Goal: Task Accomplishment & Management: Manage account settings

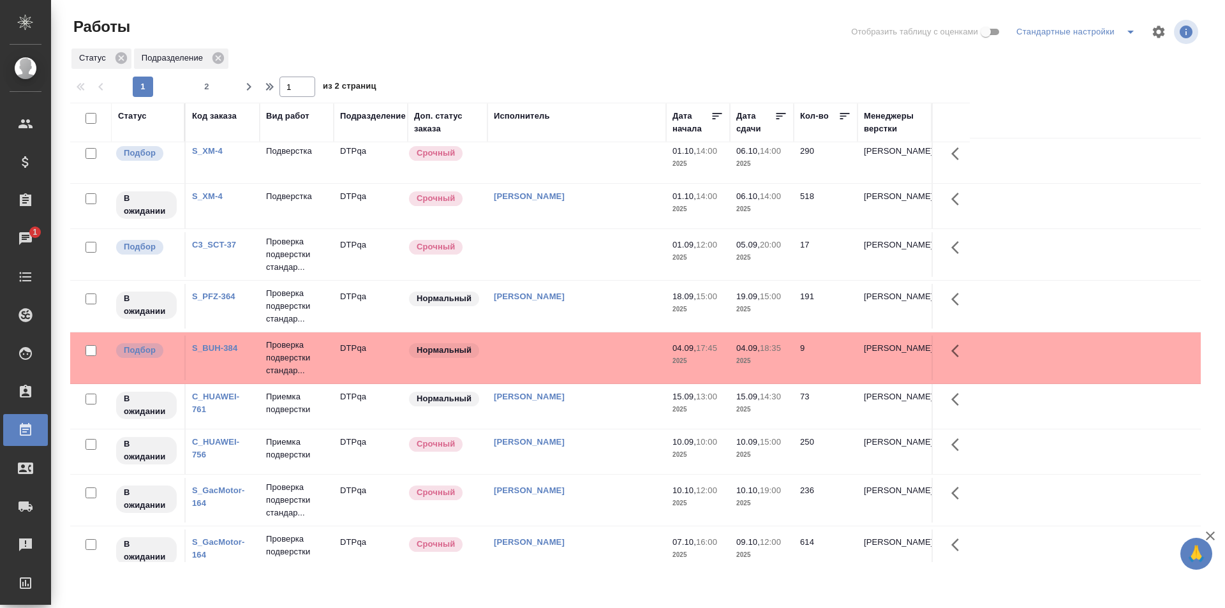
scroll to position [790, 0]
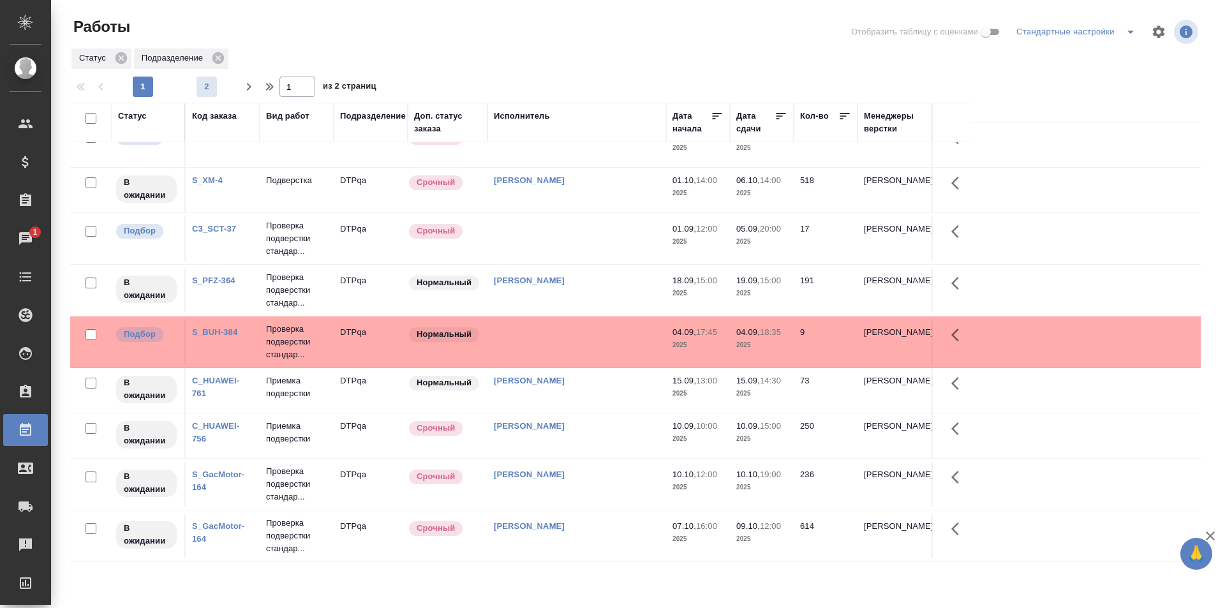
click at [209, 84] on span "2" at bounding box center [207, 86] width 20 height 13
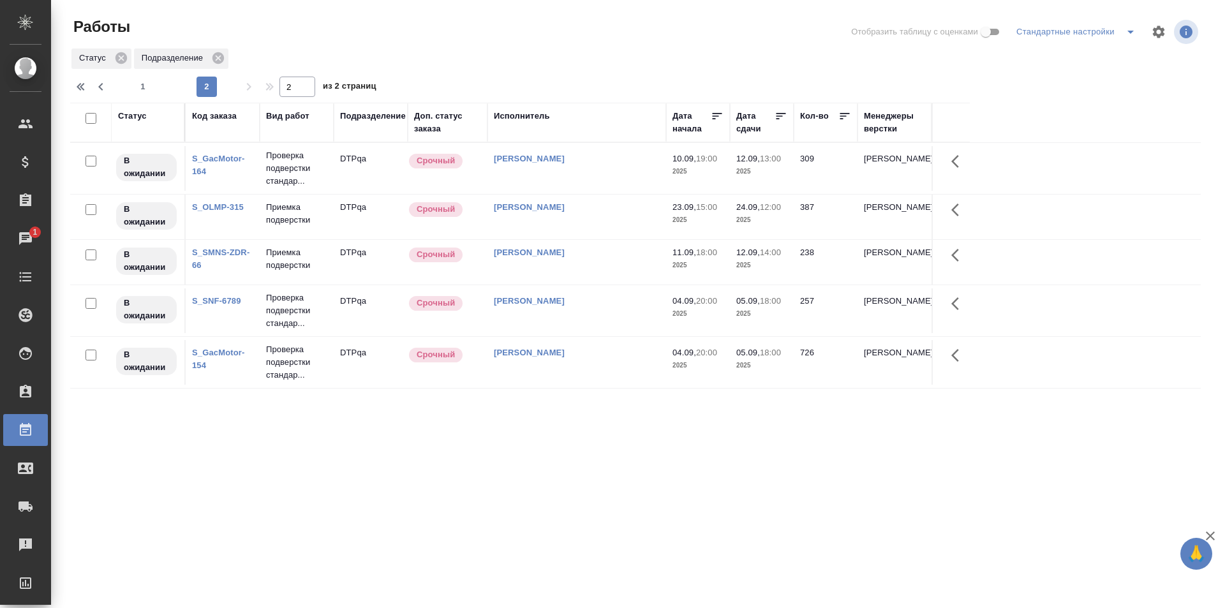
scroll to position [0, 0]
click at [142, 84] on span "1" at bounding box center [143, 86] width 20 height 13
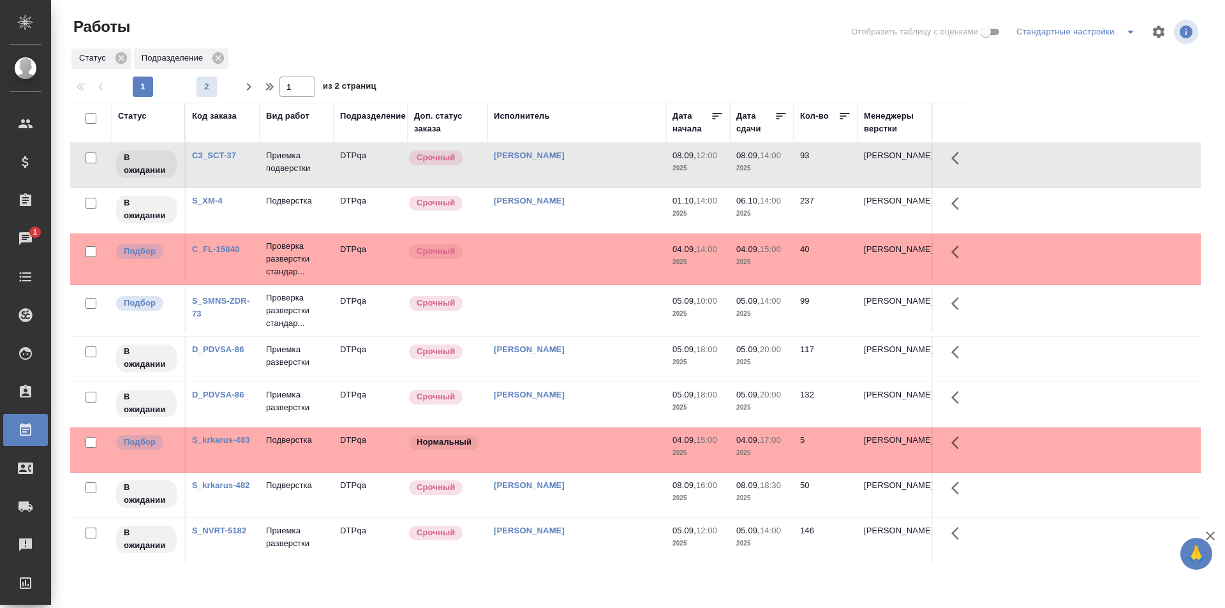
click at [209, 82] on span "2" at bounding box center [207, 86] width 20 height 13
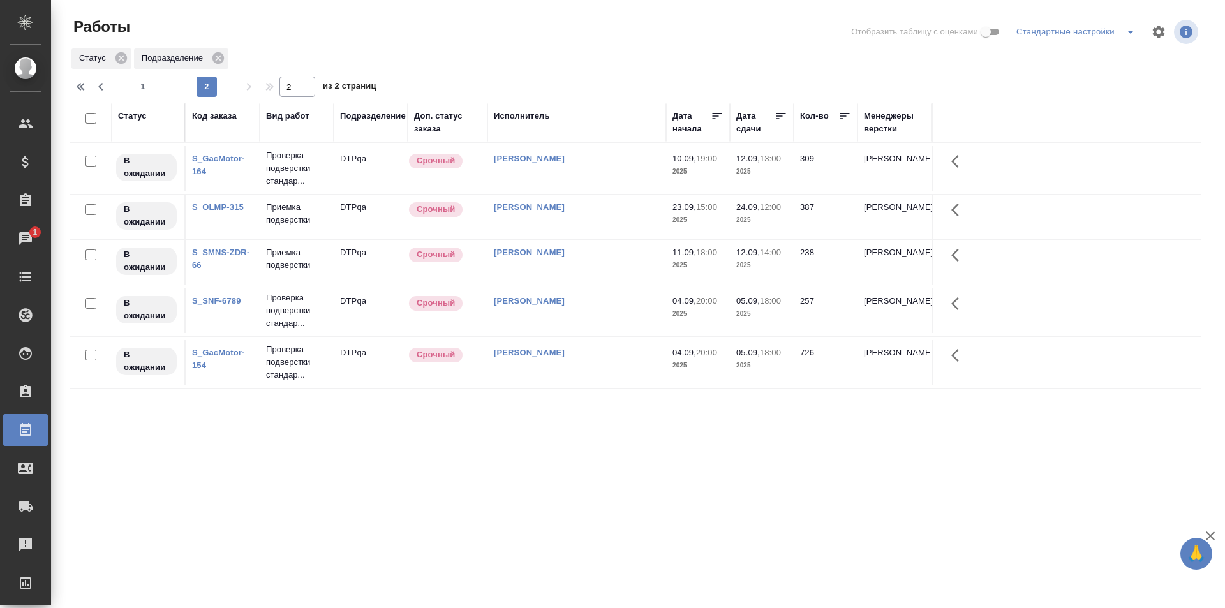
click at [209, 161] on link "S_GacMotor-164" at bounding box center [218, 165] width 52 height 22
click at [147, 84] on span "1" at bounding box center [143, 86] width 20 height 13
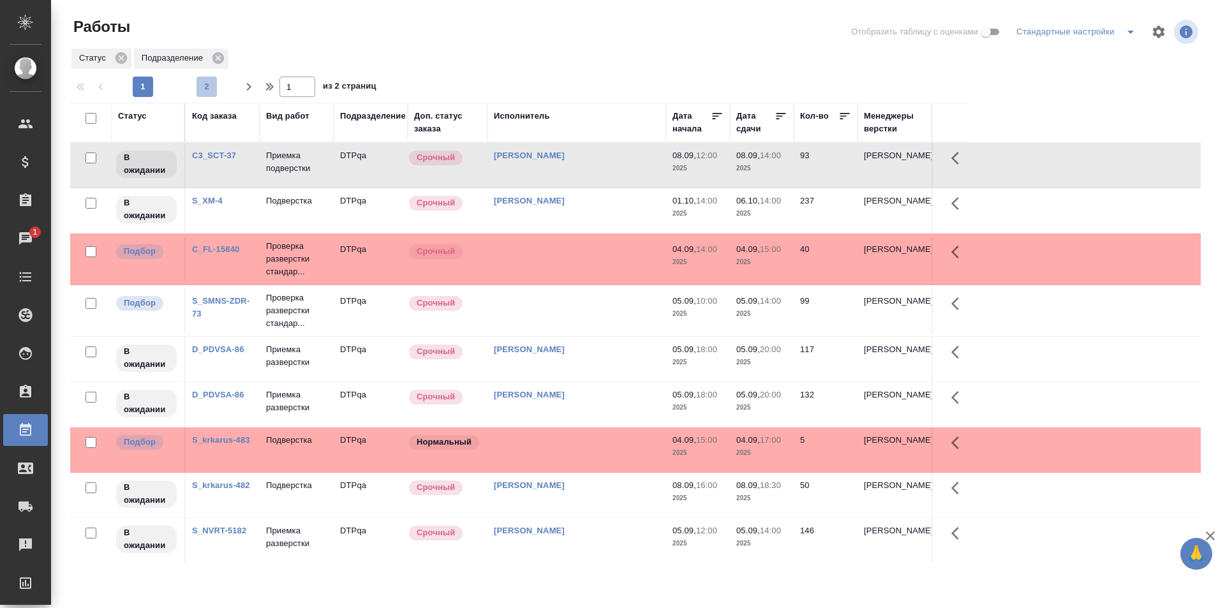
click at [210, 89] on span "2" at bounding box center [207, 86] width 20 height 13
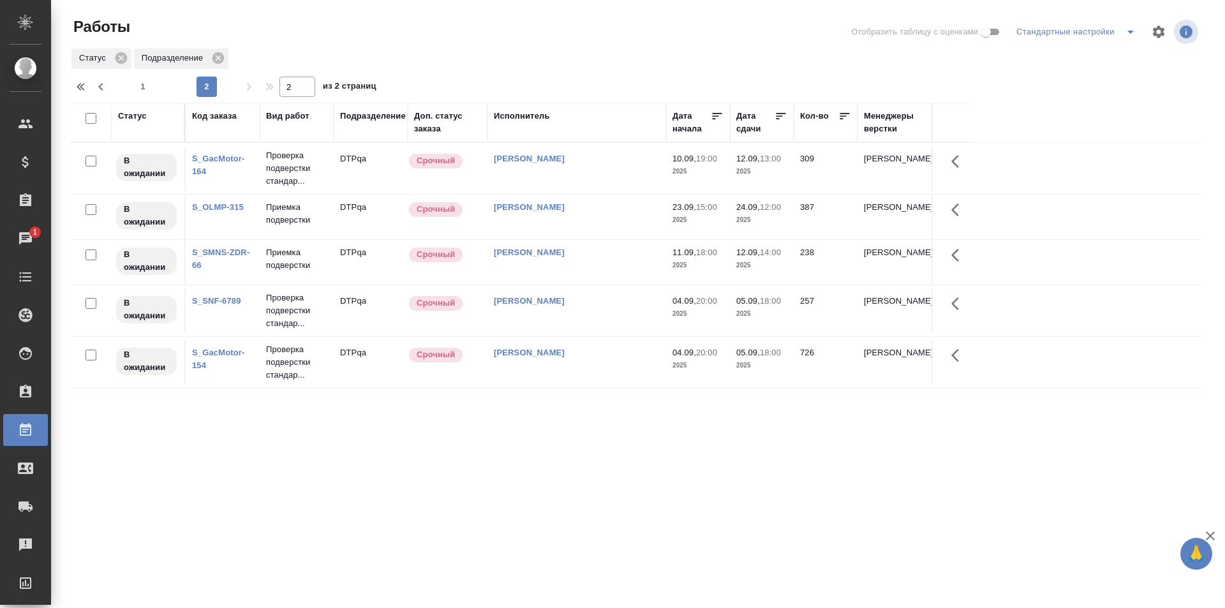
click at [144, 87] on span "1" at bounding box center [143, 86] width 20 height 13
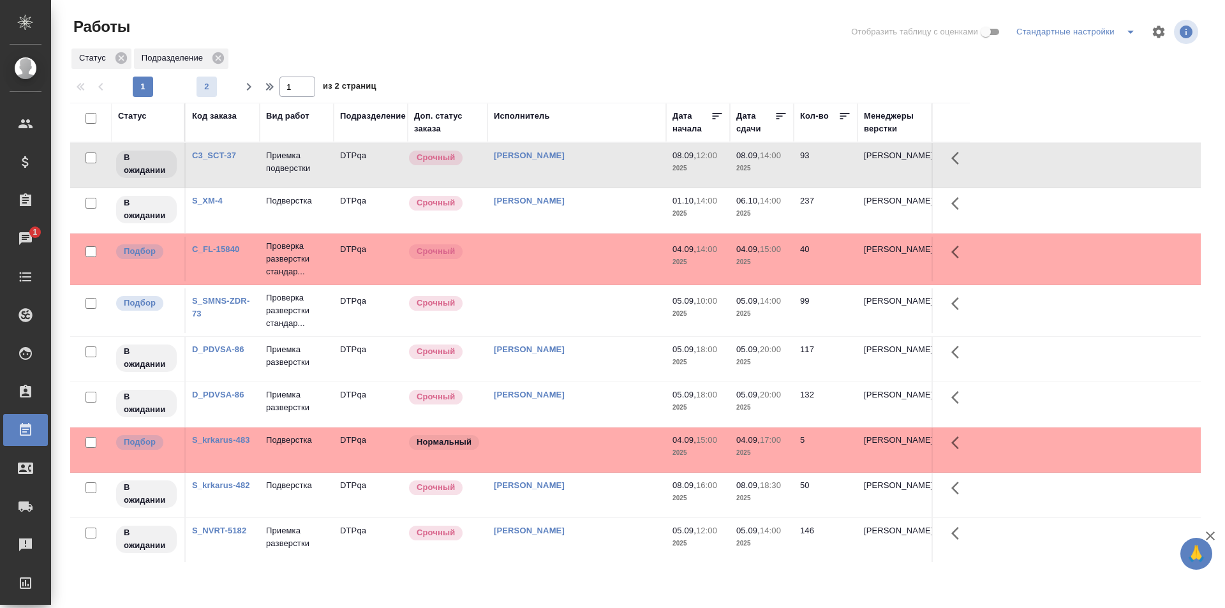
click at [210, 89] on span "2" at bounding box center [207, 86] width 20 height 13
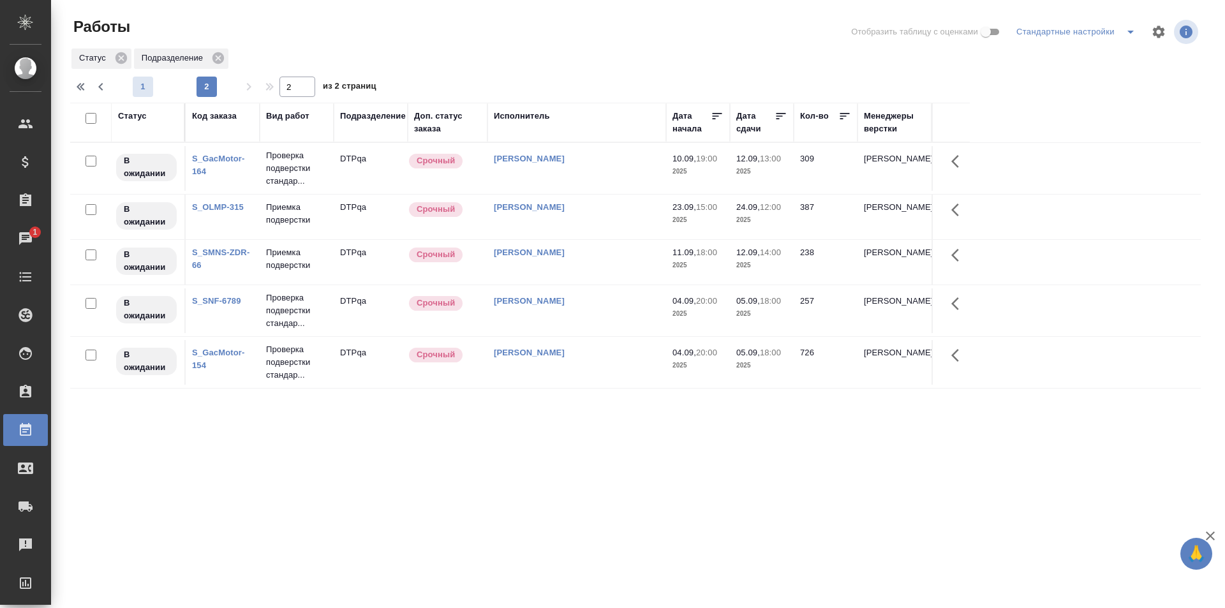
click at [147, 87] on span "1" at bounding box center [143, 86] width 20 height 13
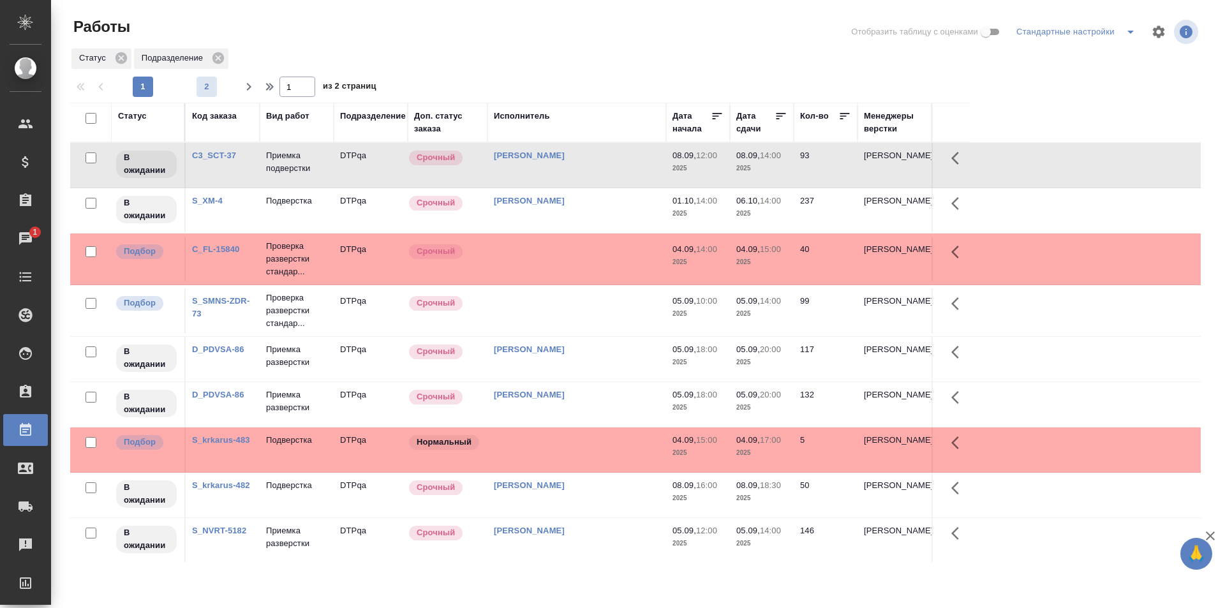
click at [214, 83] on span "2" at bounding box center [207, 86] width 20 height 13
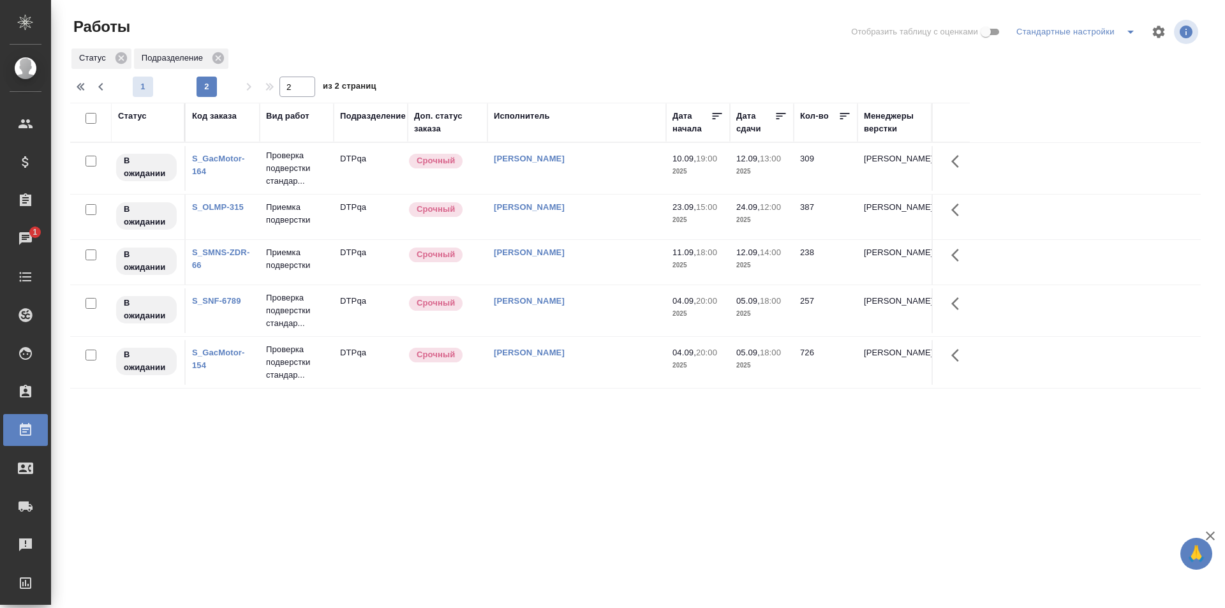
click at [147, 85] on span "1" at bounding box center [143, 86] width 20 height 13
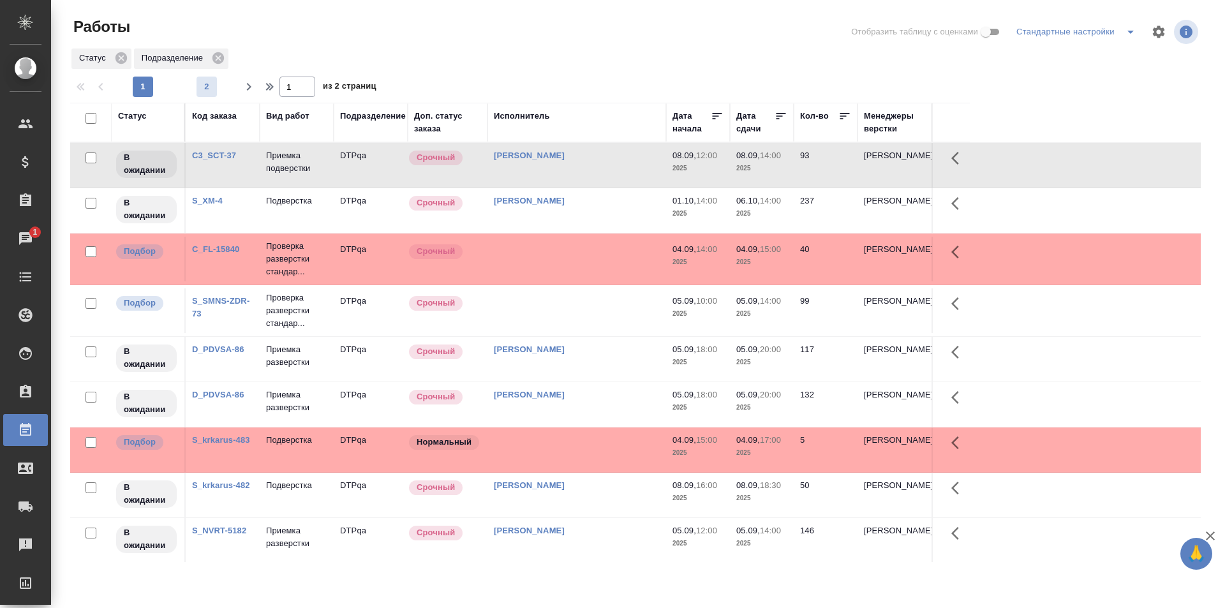
click at [211, 87] on span "2" at bounding box center [207, 86] width 20 height 13
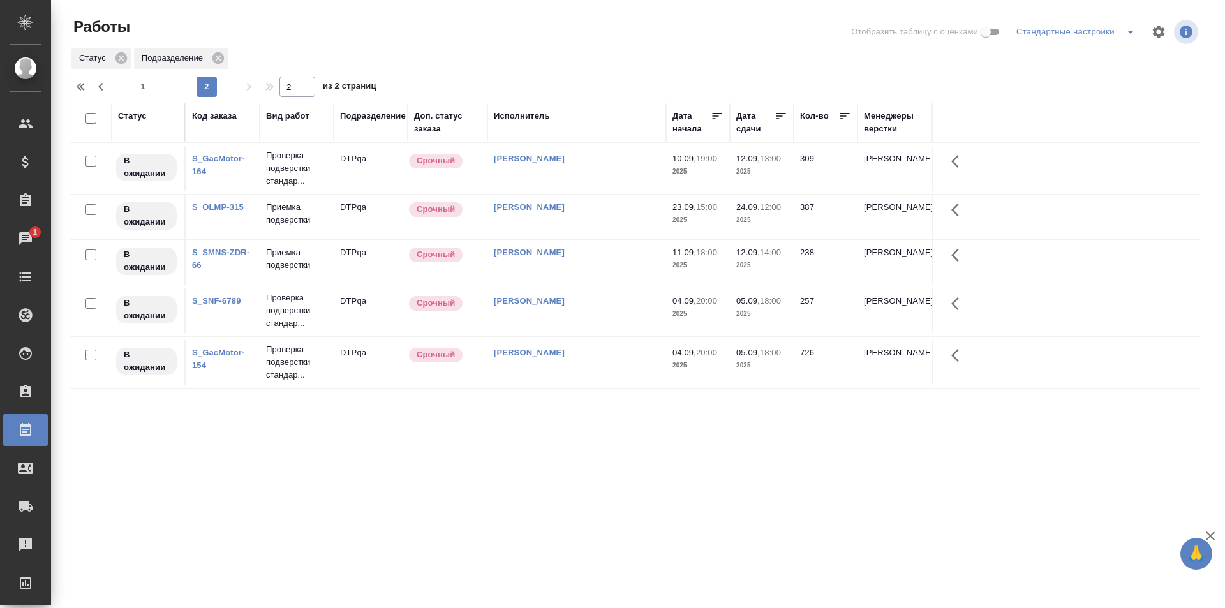
click at [134, 87] on span "1" at bounding box center [143, 86] width 20 height 13
type input "1"
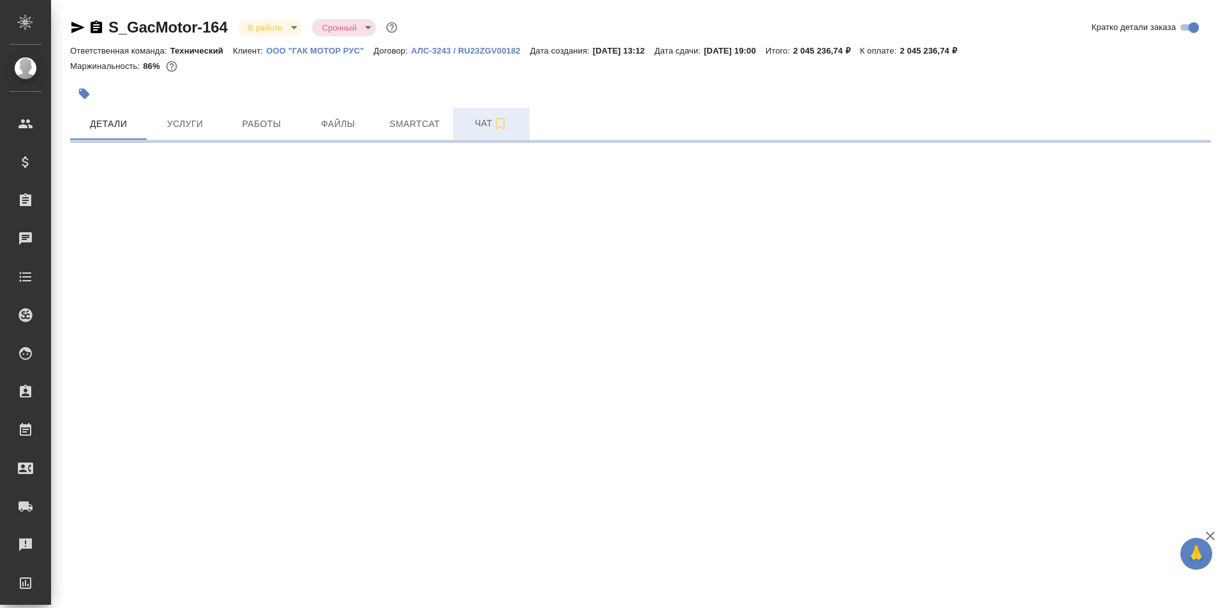
select select "RU"
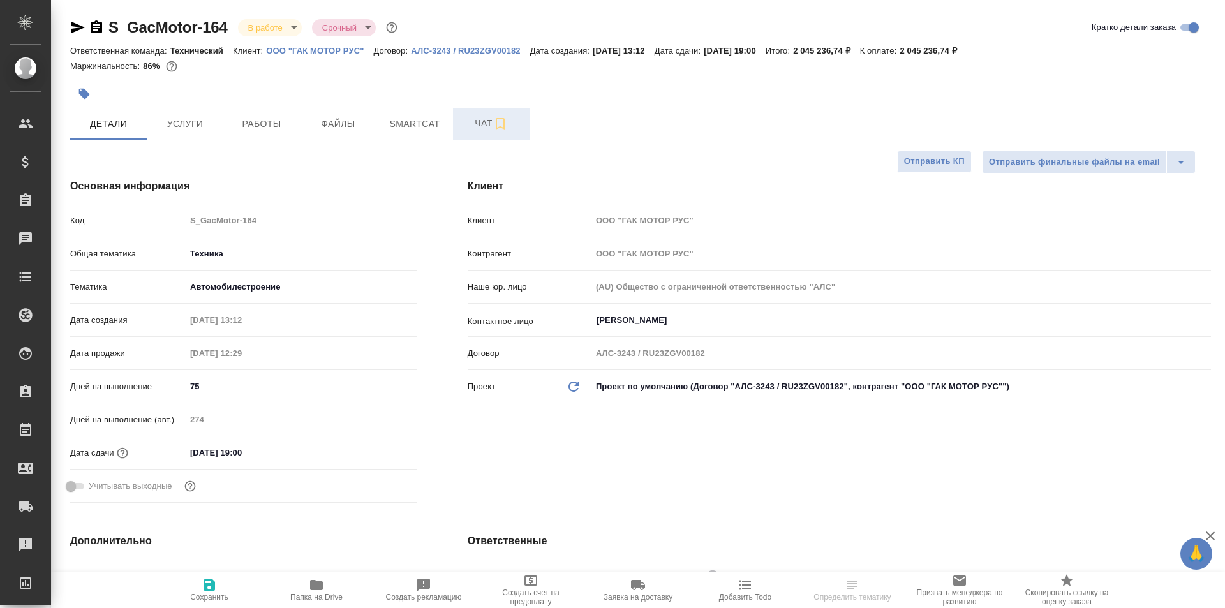
type textarea "x"
click at [480, 124] on span "Чат" at bounding box center [491, 123] width 61 height 16
type textarea "x"
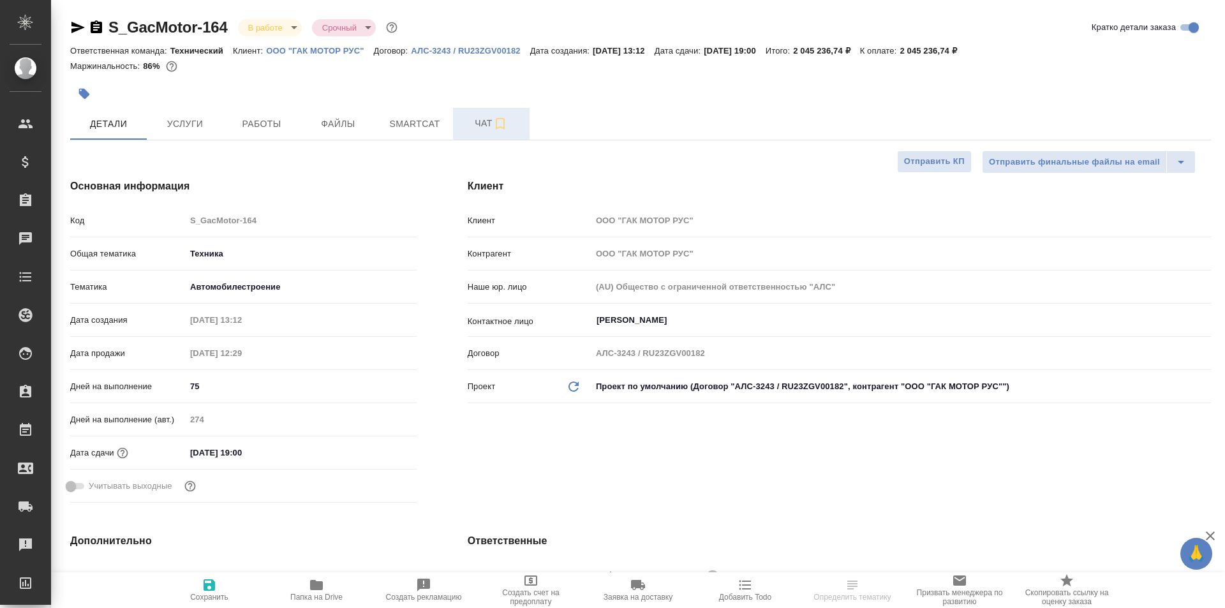
type textarea "x"
type input "Белякова Юлия"
type input "Сеитов Павел"
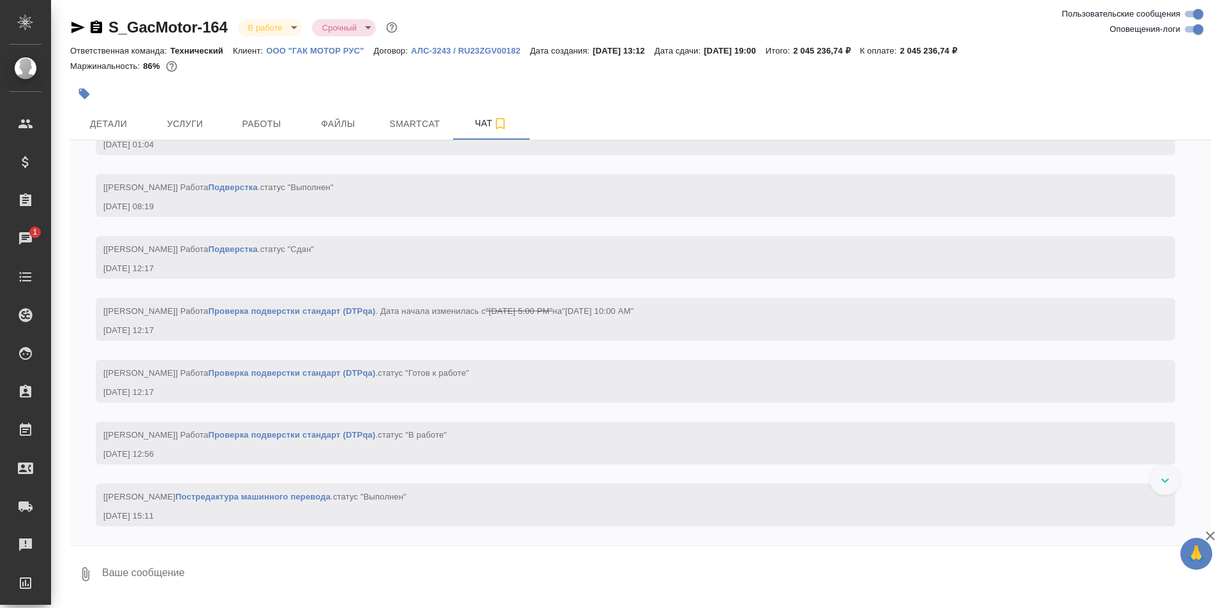
scroll to position [32401, 0]
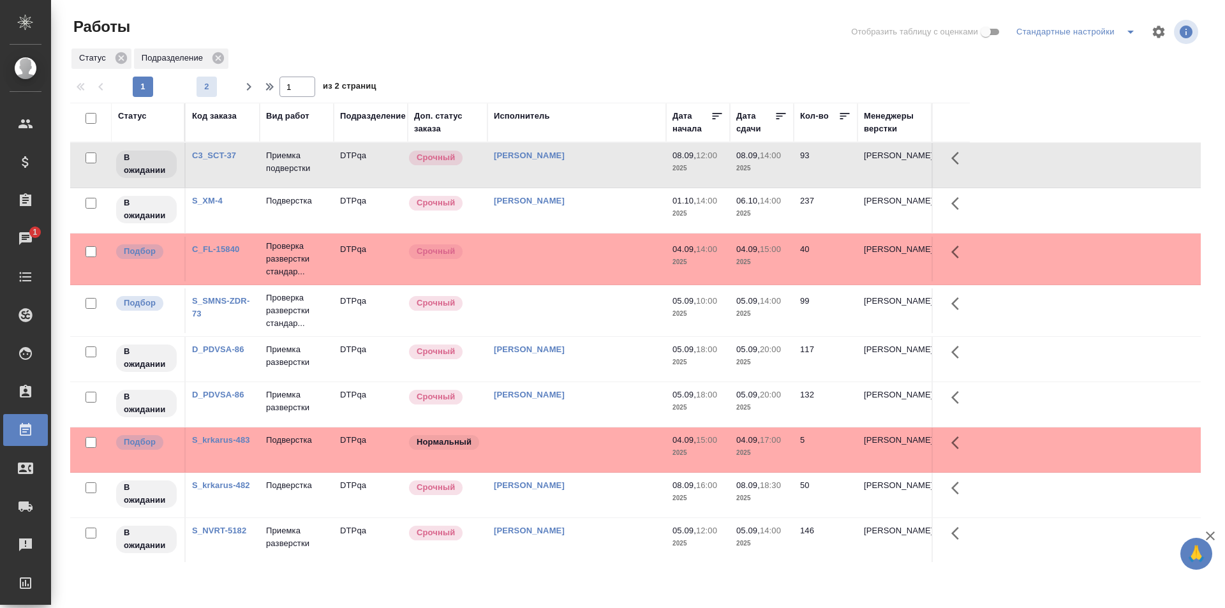
click at [205, 90] on span "2" at bounding box center [207, 86] width 20 height 13
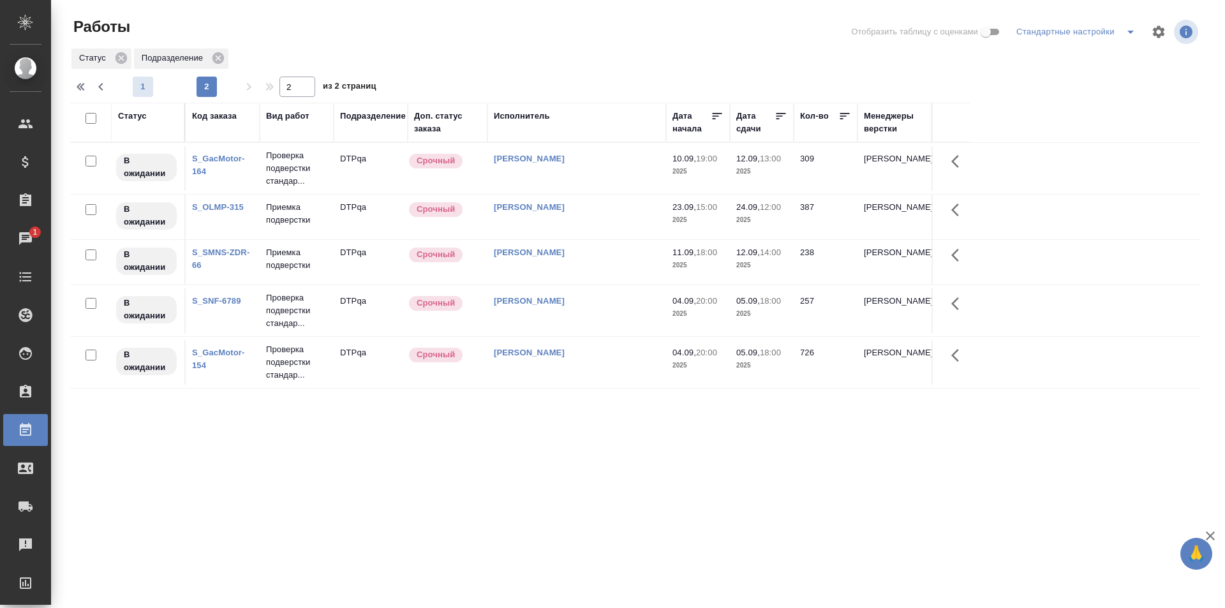
click at [147, 86] on span "1" at bounding box center [143, 86] width 20 height 13
type input "1"
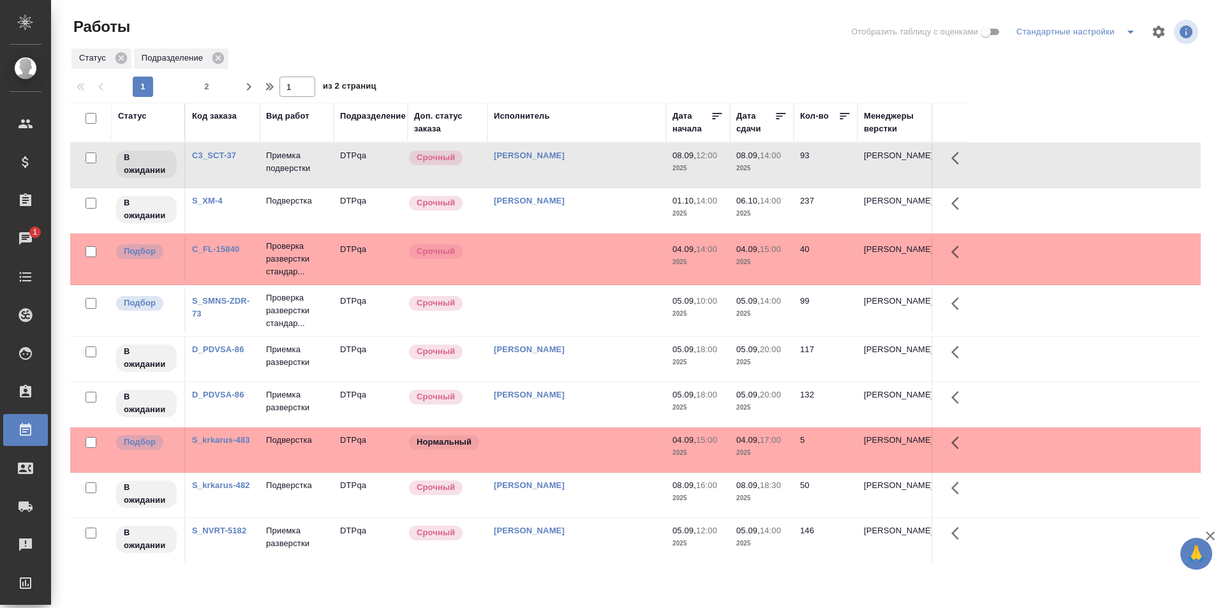
click at [133, 77] on button "1" at bounding box center [143, 87] width 20 height 20
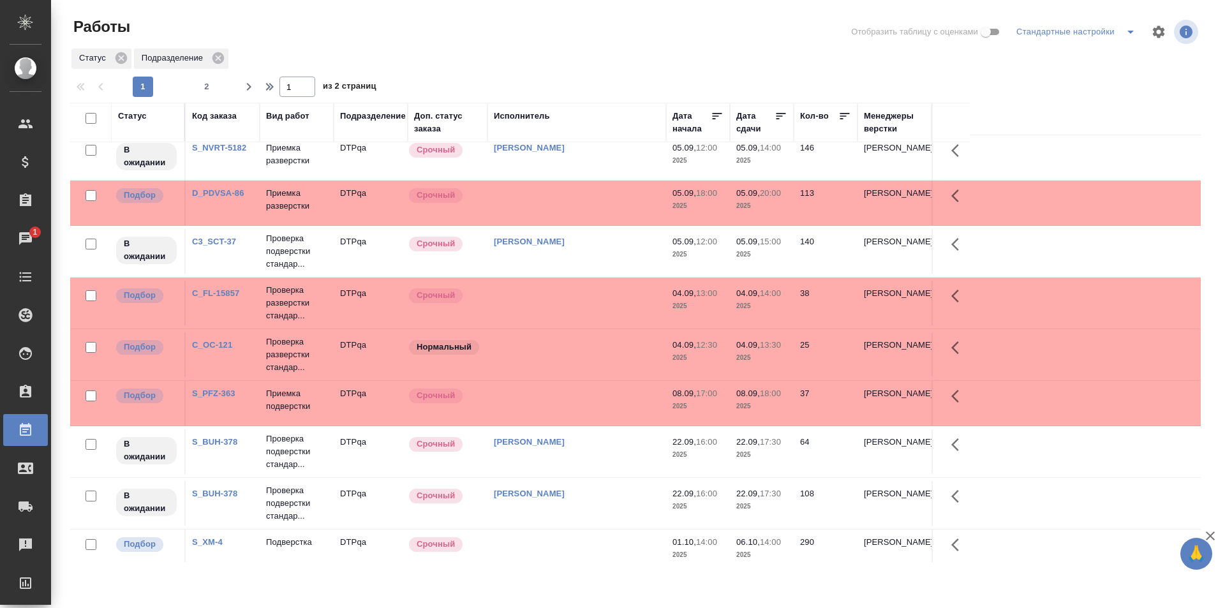
scroll to position [790, 0]
